Goal: Task Accomplishment & Management: Complete application form

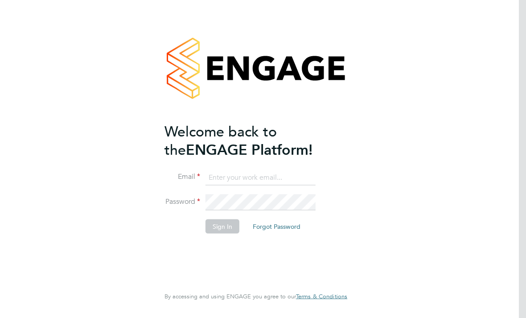
click at [278, 170] on input at bounding box center [260, 177] width 110 height 16
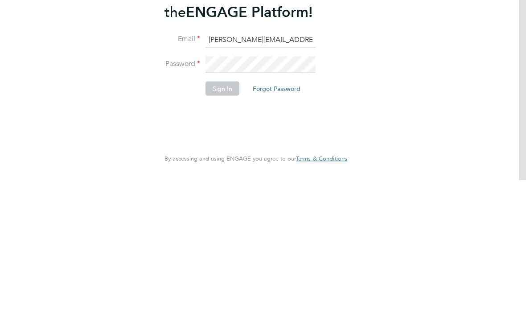
type input "Pauline.anderson20@ntlworld.com"
click at [213, 219] on button "Sign In" at bounding box center [222, 226] width 34 height 14
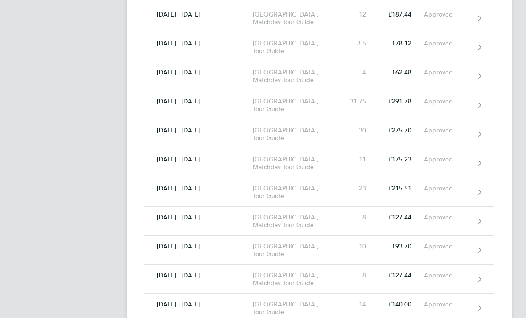
scroll to position [1631, 0]
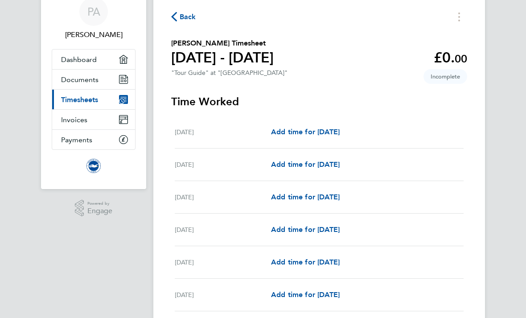
scroll to position [47, 0]
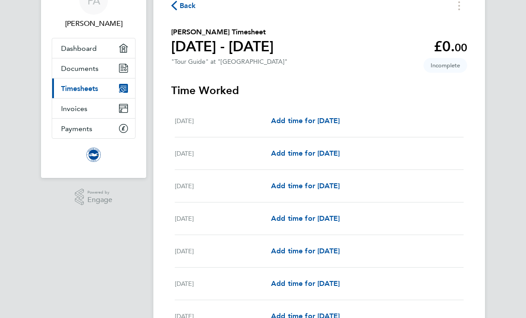
click at [336, 285] on span "Add time for [DATE]" at bounding box center [305, 283] width 69 height 8
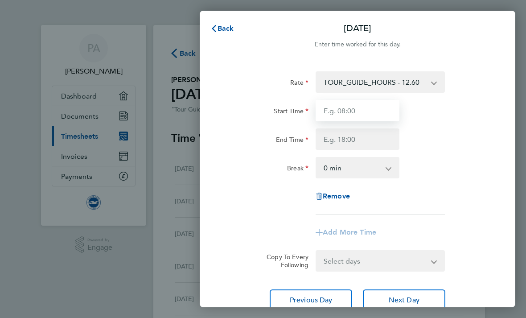
click at [362, 110] on input "Start Time" at bounding box center [357, 110] width 84 height 21
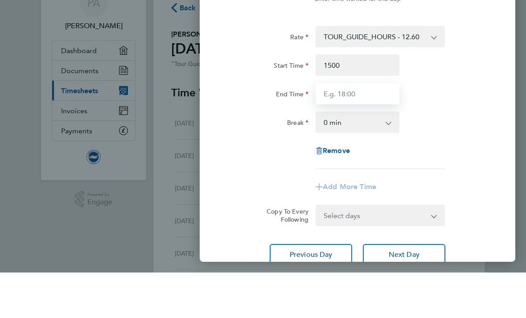
click at [361, 128] on input "End Time" at bounding box center [357, 138] width 84 height 21
type input "15:00"
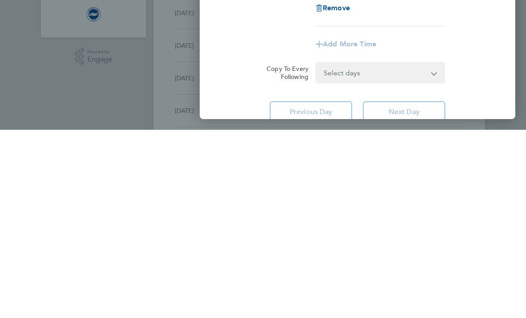
type input "17:30"
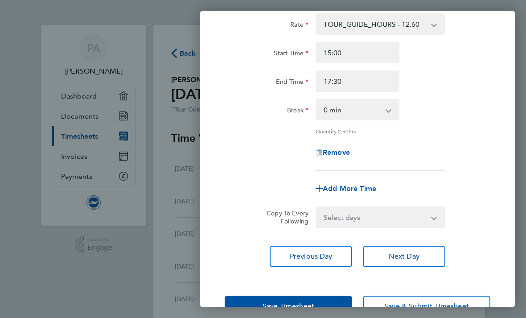
scroll to position [57, 0]
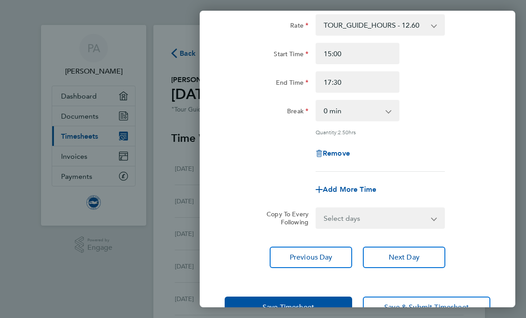
click at [410, 267] on button "Next Day" at bounding box center [404, 256] width 82 height 21
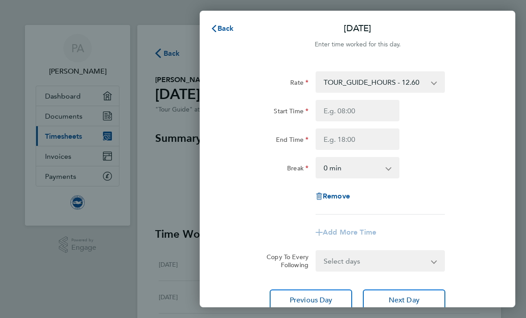
click at [406, 296] on span "Next Day" at bounding box center [404, 299] width 31 height 9
click at [314, 307] on button "Previous Day" at bounding box center [311, 299] width 82 height 21
click at [371, 109] on input "Start Time" at bounding box center [357, 110] width 84 height 21
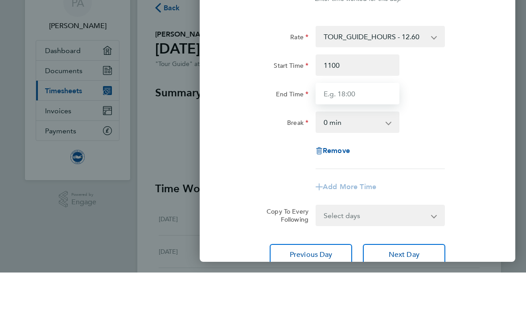
click at [372, 128] on input "End Time" at bounding box center [357, 138] width 84 height 21
type input "11:00"
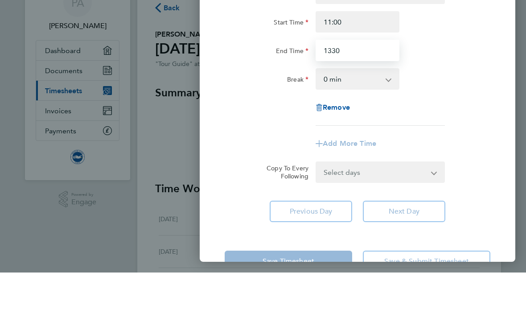
scroll to position [43, 0]
type input "13:30"
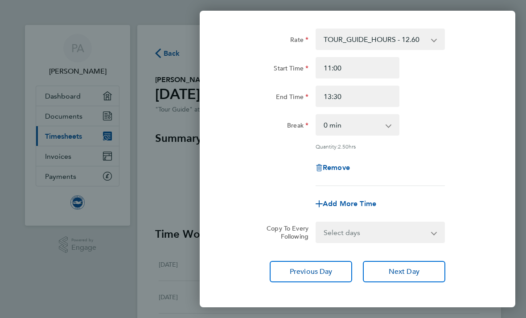
click at [403, 272] on span "Next Day" at bounding box center [404, 271] width 31 height 9
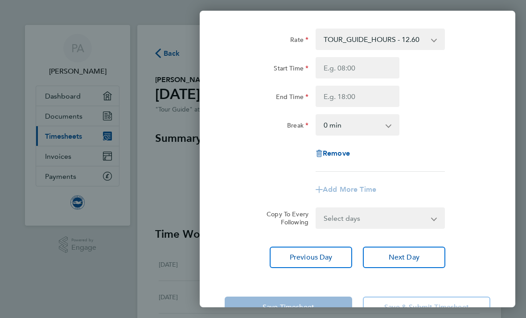
click at [421, 253] on button "Next Day" at bounding box center [404, 256] width 82 height 21
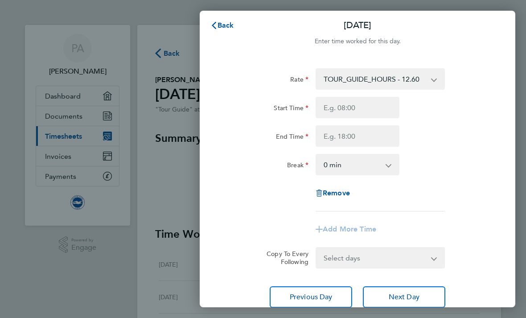
scroll to position [4, 0]
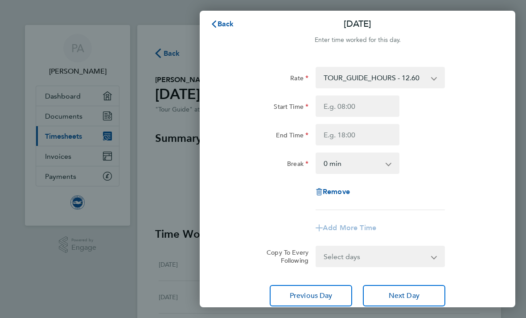
click at [404, 293] on span "Next Day" at bounding box center [404, 295] width 31 height 9
click at [411, 291] on span "Next Day" at bounding box center [404, 295] width 31 height 9
click at [414, 288] on button "Next Day" at bounding box center [404, 295] width 82 height 21
click at [413, 286] on button "Next Day" at bounding box center [404, 295] width 82 height 21
click at [411, 285] on button "Next Day" at bounding box center [404, 295] width 82 height 21
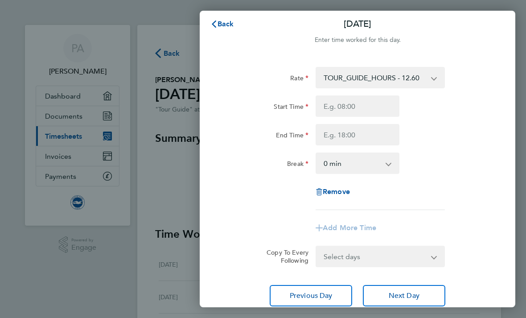
click at [413, 286] on button "Next Day" at bounding box center [404, 295] width 82 height 21
click at [413, 282] on div "Rate TOUR_GUIDE_HOURS - 12.60 Start Time End Time Break 0 min 15 min 30 min 45 …" at bounding box center [357, 186] width 315 height 261
click at [413, 293] on span "Next Day" at bounding box center [404, 295] width 31 height 9
click at [417, 289] on button "Next Day" at bounding box center [404, 295] width 82 height 21
click at [413, 289] on button "Next Day" at bounding box center [404, 295] width 82 height 21
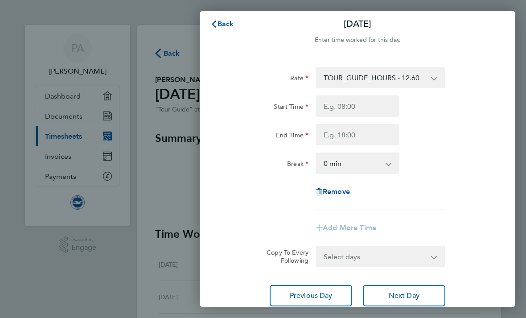
click at [417, 291] on span "Next Day" at bounding box center [404, 295] width 31 height 9
click at [366, 109] on input "Start Time" at bounding box center [357, 105] width 84 height 21
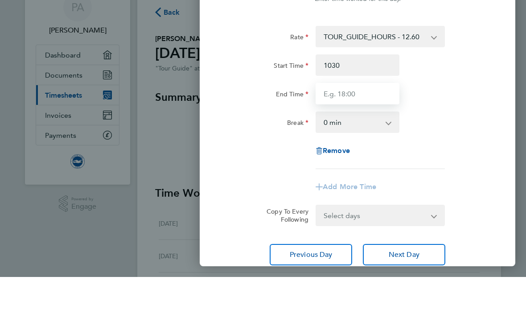
click at [372, 124] on input "End Time" at bounding box center [357, 134] width 84 height 21
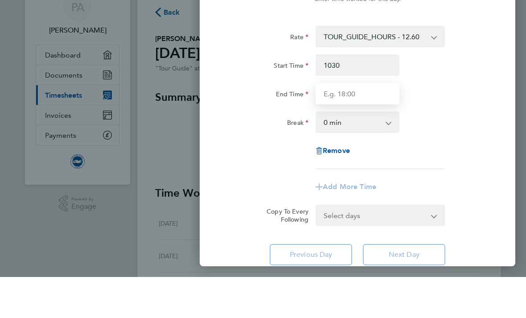
type input "10:30"
type input "13:00"
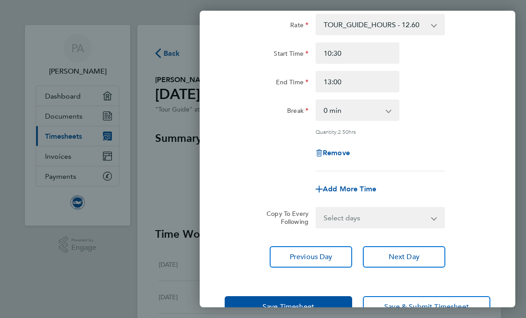
scroll to position [57, 0]
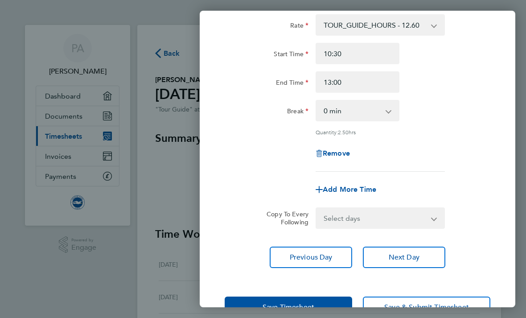
click at [318, 299] on button "Save Timesheet" at bounding box center [288, 306] width 127 height 21
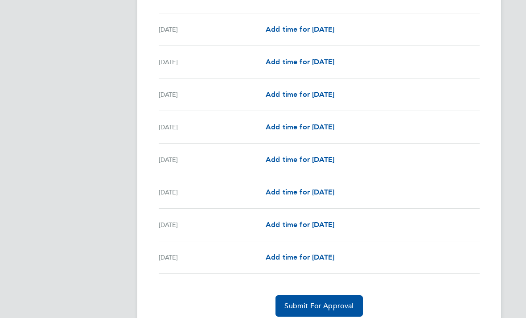
scroll to position [1022, 0]
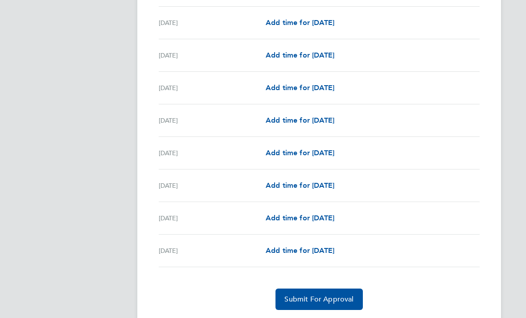
click at [337, 299] on span "Submit For Approval" at bounding box center [318, 298] width 69 height 9
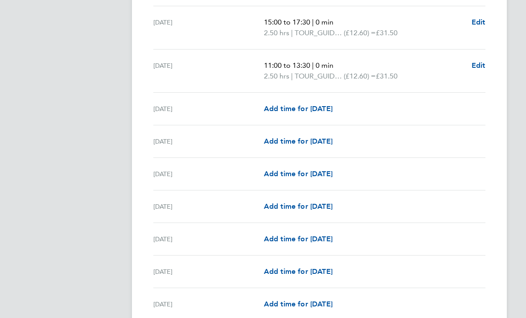
scroll to position [403, 0]
